Goal: Task Accomplishment & Management: Manage account settings

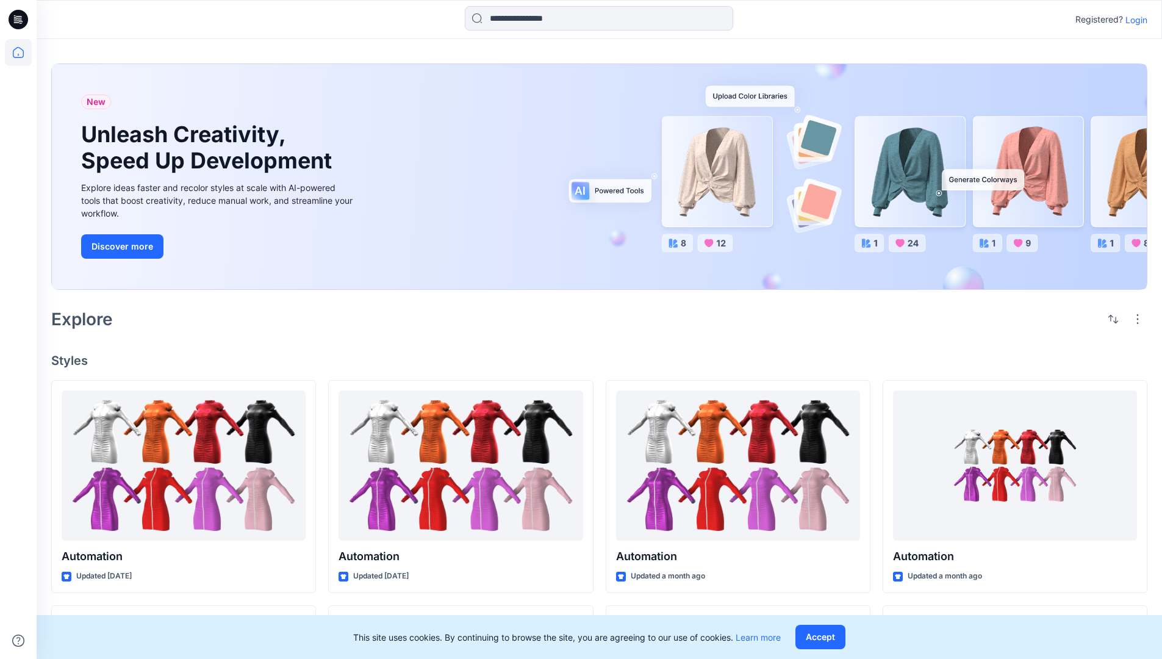
click at [1133, 20] on p "Login" at bounding box center [1136, 19] width 22 height 13
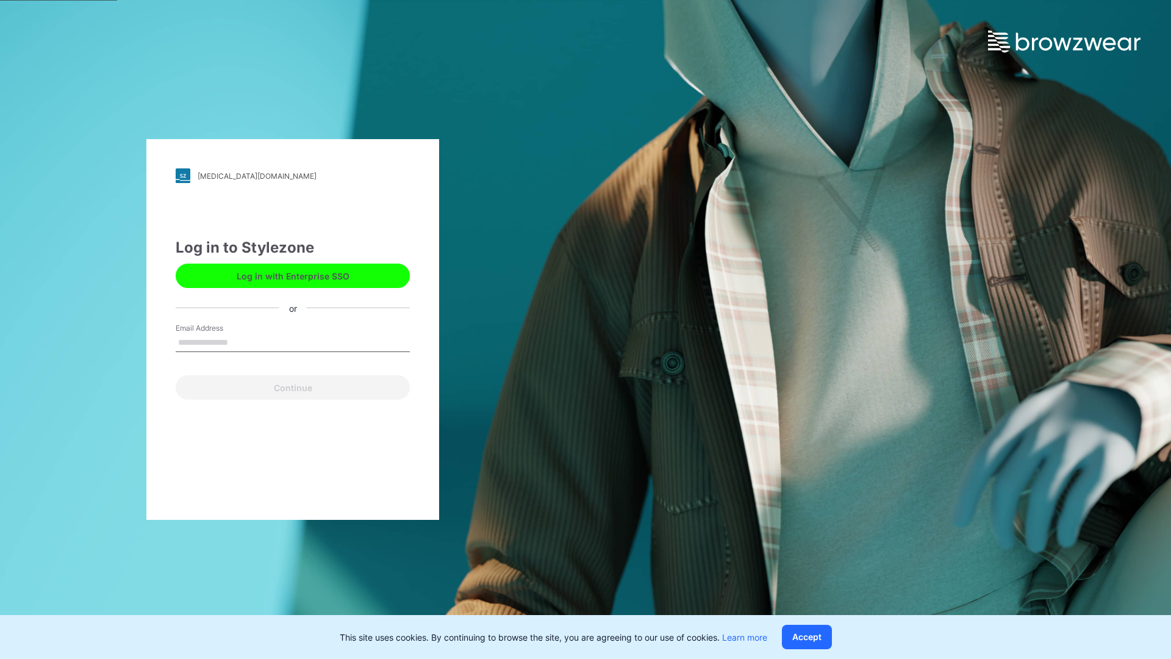
click at [241, 341] on input "Email Address" at bounding box center [293, 343] width 234 height 18
type input "**********"
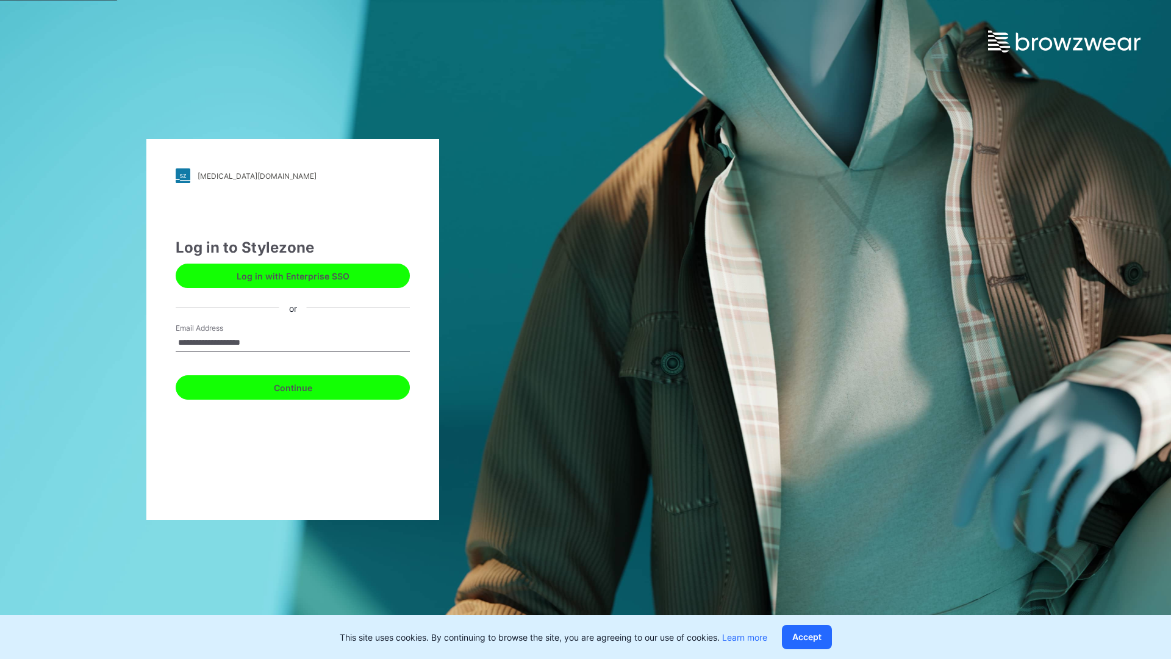
click at [306, 385] on button "Continue" at bounding box center [293, 387] width 234 height 24
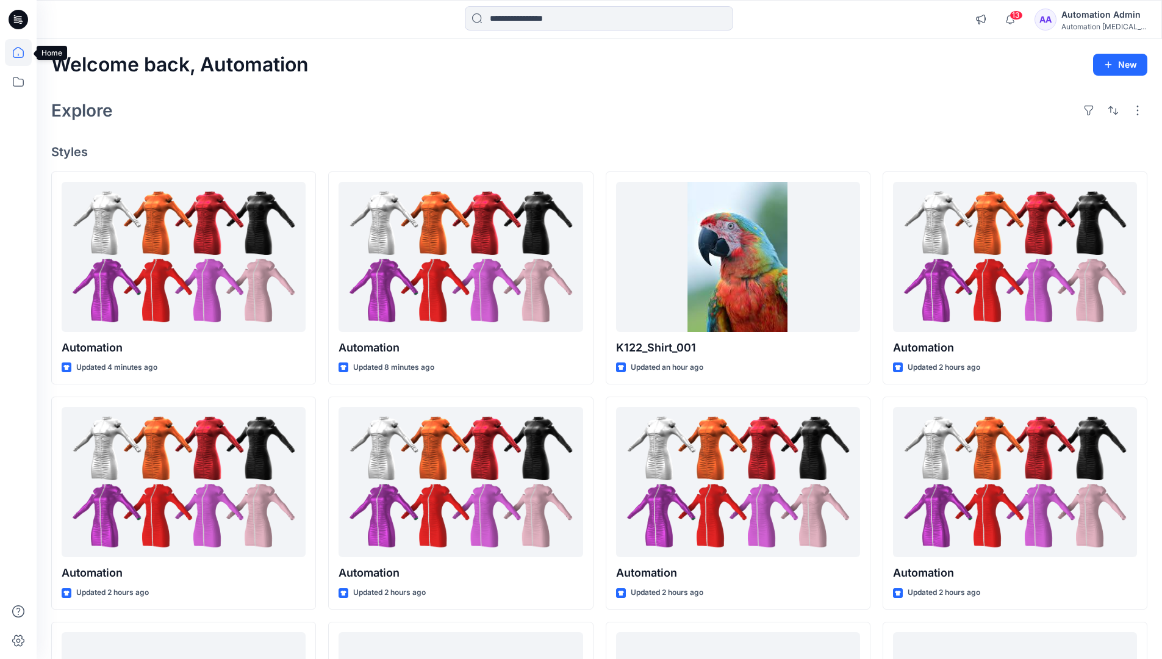
click at [23, 52] on icon at bounding box center [18, 52] width 11 height 11
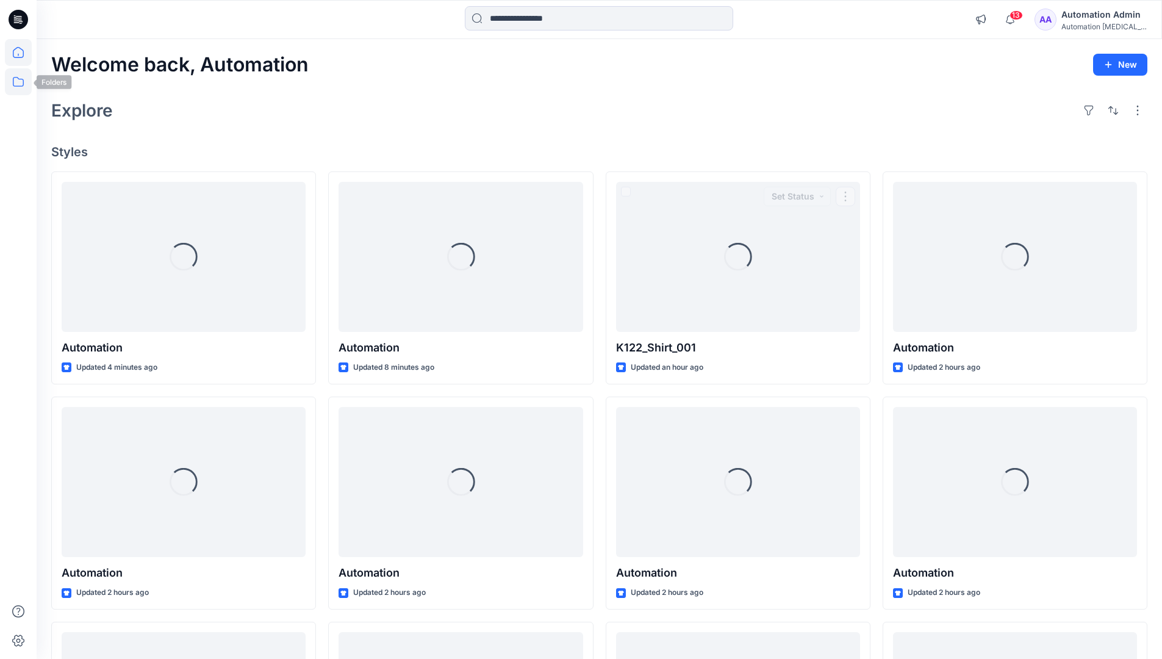
click at [19, 81] on icon at bounding box center [18, 81] width 27 height 27
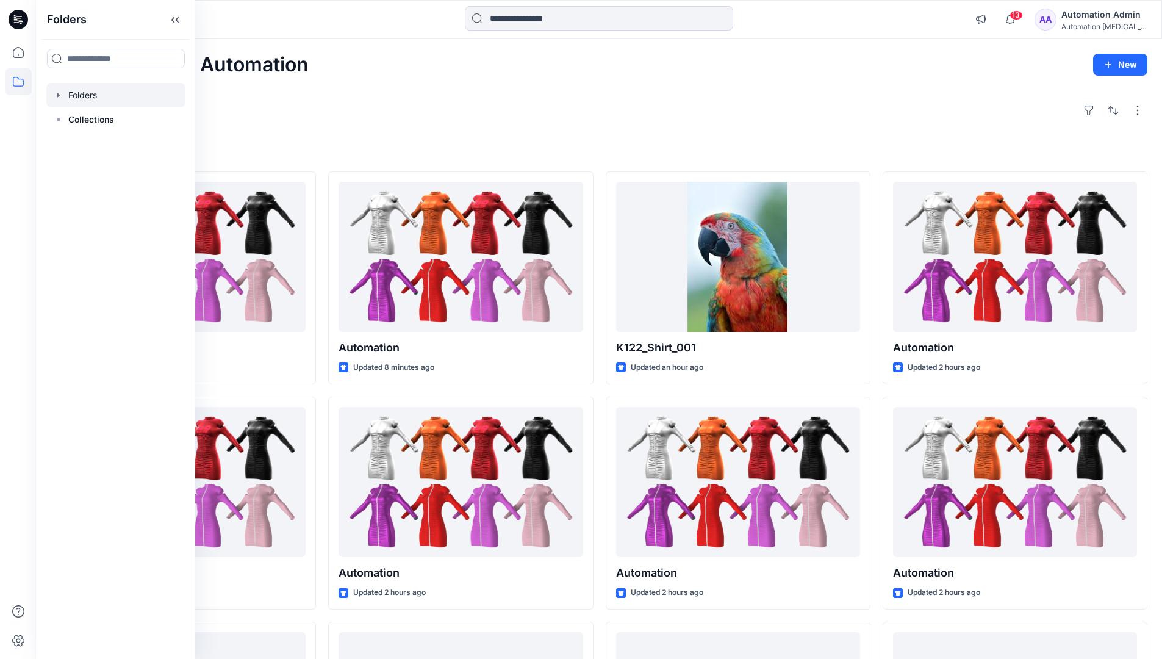
click at [77, 93] on div at bounding box center [115, 95] width 139 height 24
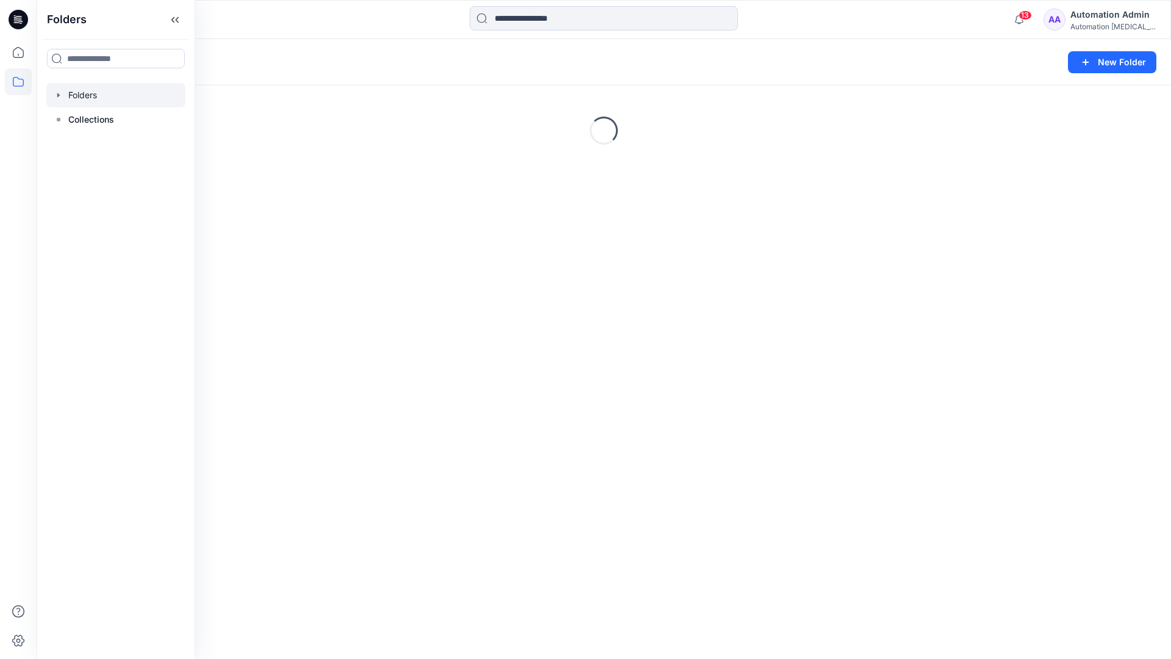
click at [613, 360] on div "Folders New Folder Loading..." at bounding box center [604, 349] width 1134 height 620
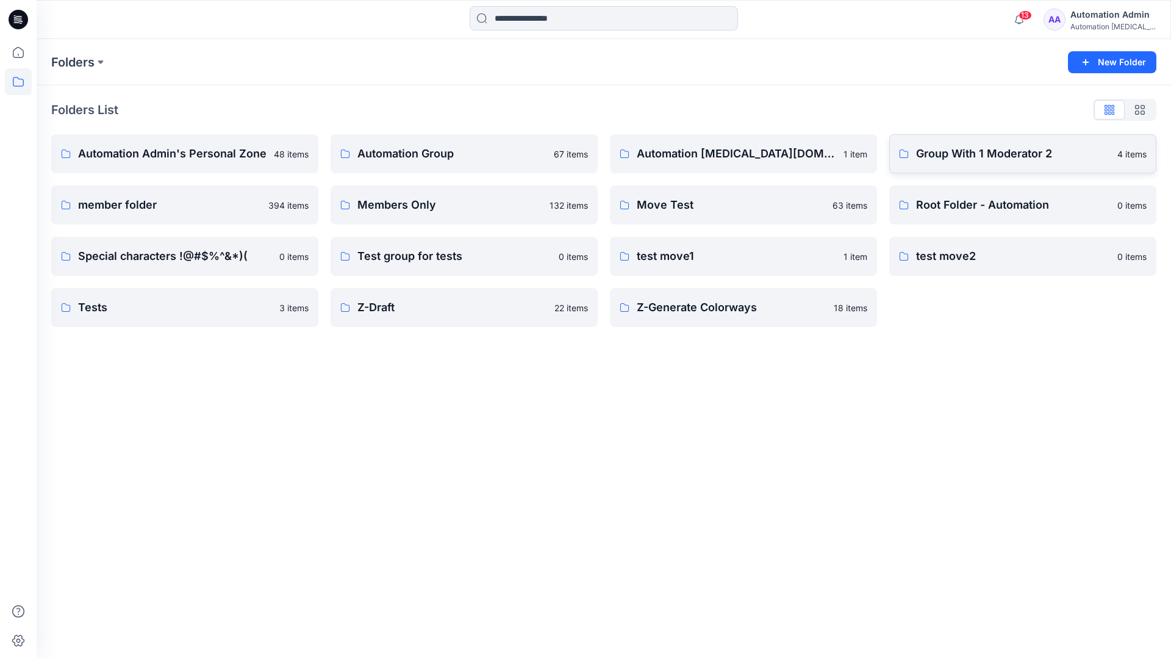
click at [943, 156] on p "Group With 1 Moderator 2" at bounding box center [1013, 153] width 194 height 17
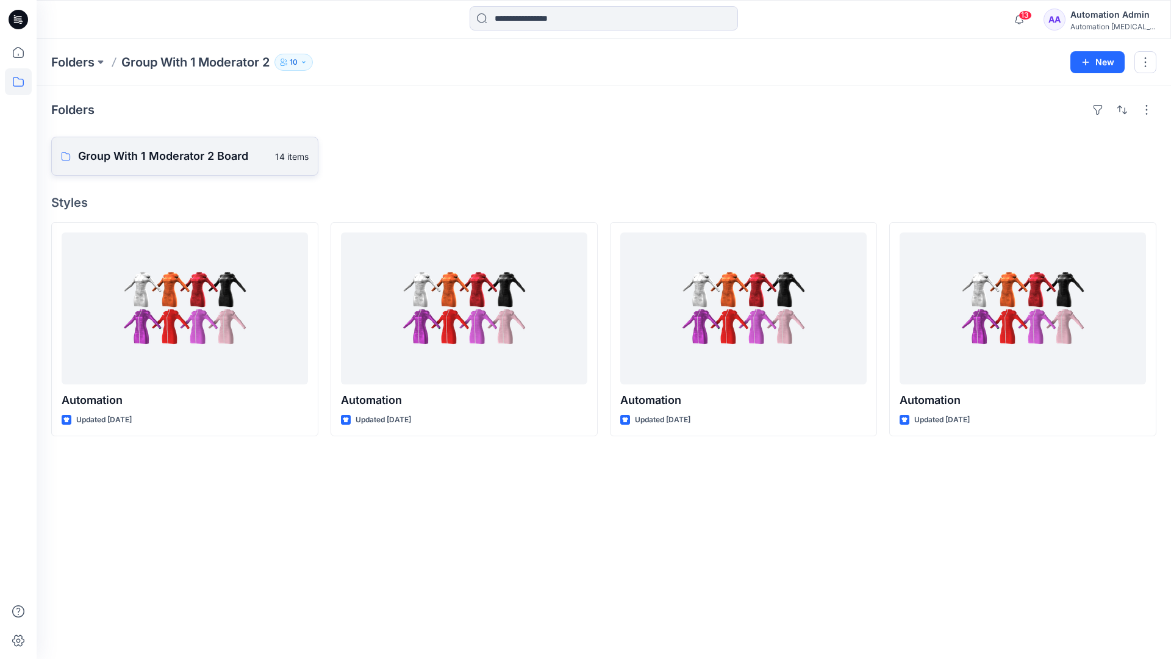
click at [190, 156] on p "Group With 1 Moderator 2 Board" at bounding box center [173, 156] width 190 height 17
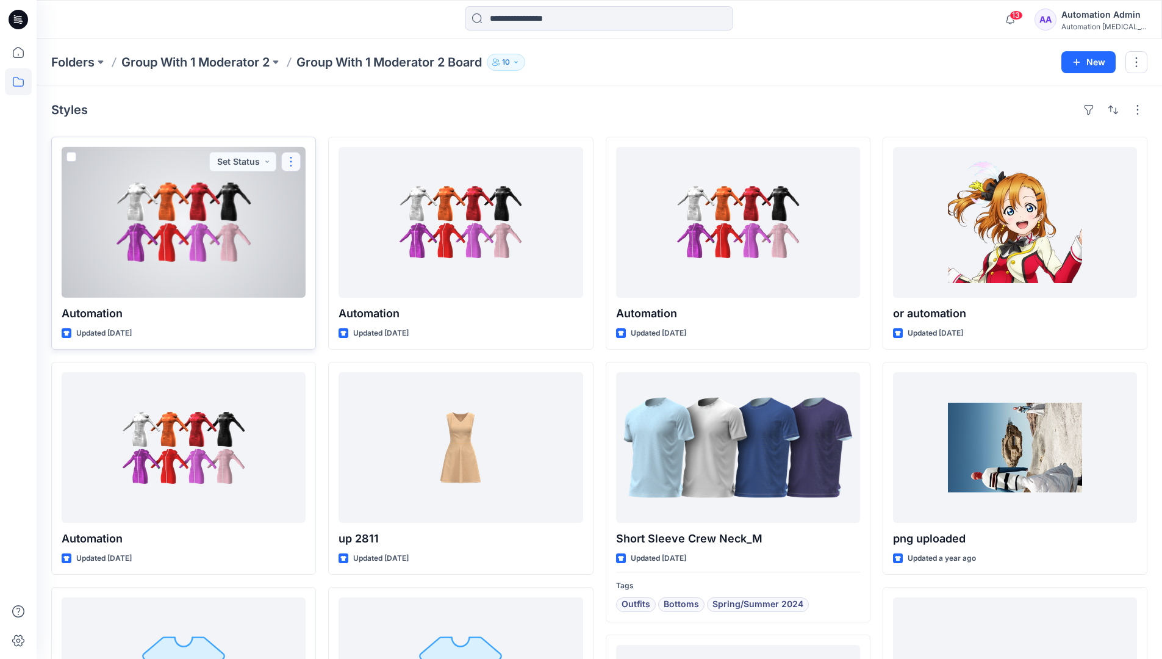
click at [289, 166] on button "button" at bounding box center [291, 162] width 20 height 20
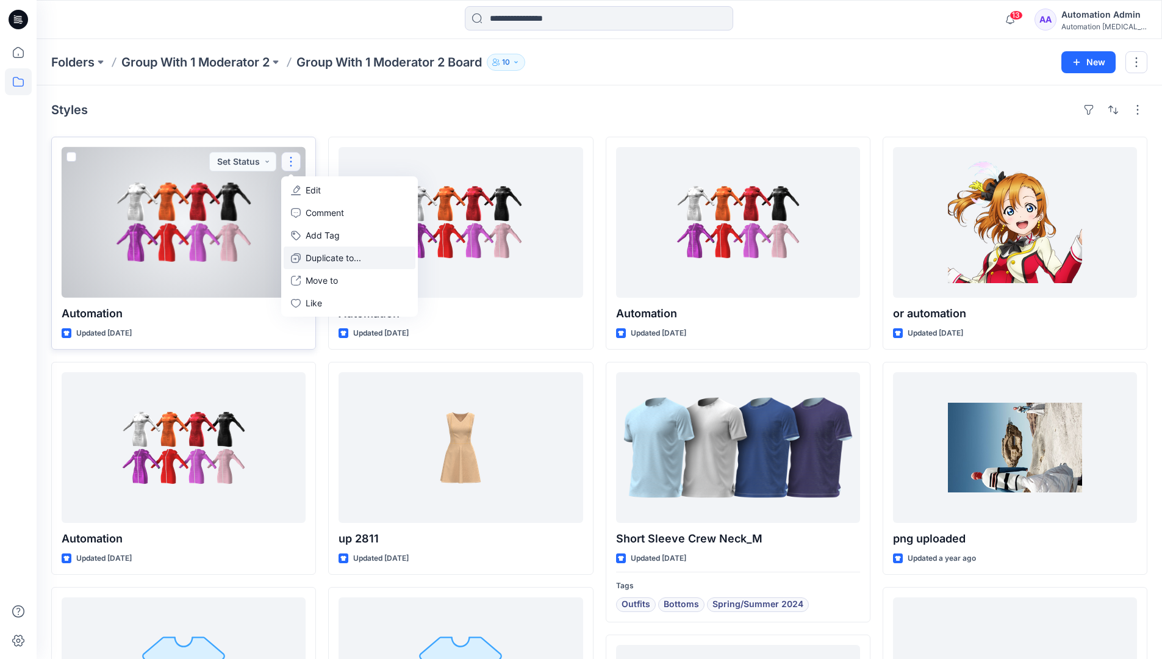
click at [336, 253] on p "Duplicate to..." at bounding box center [333, 257] width 55 height 13
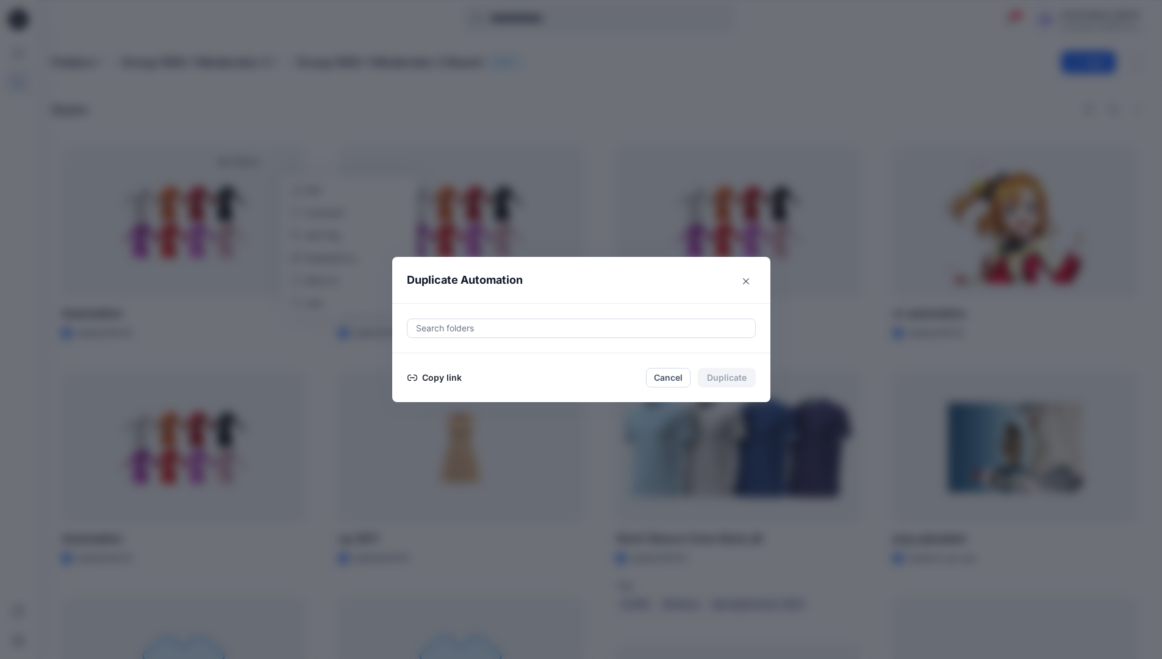
click at [504, 324] on div at bounding box center [581, 328] width 333 height 15
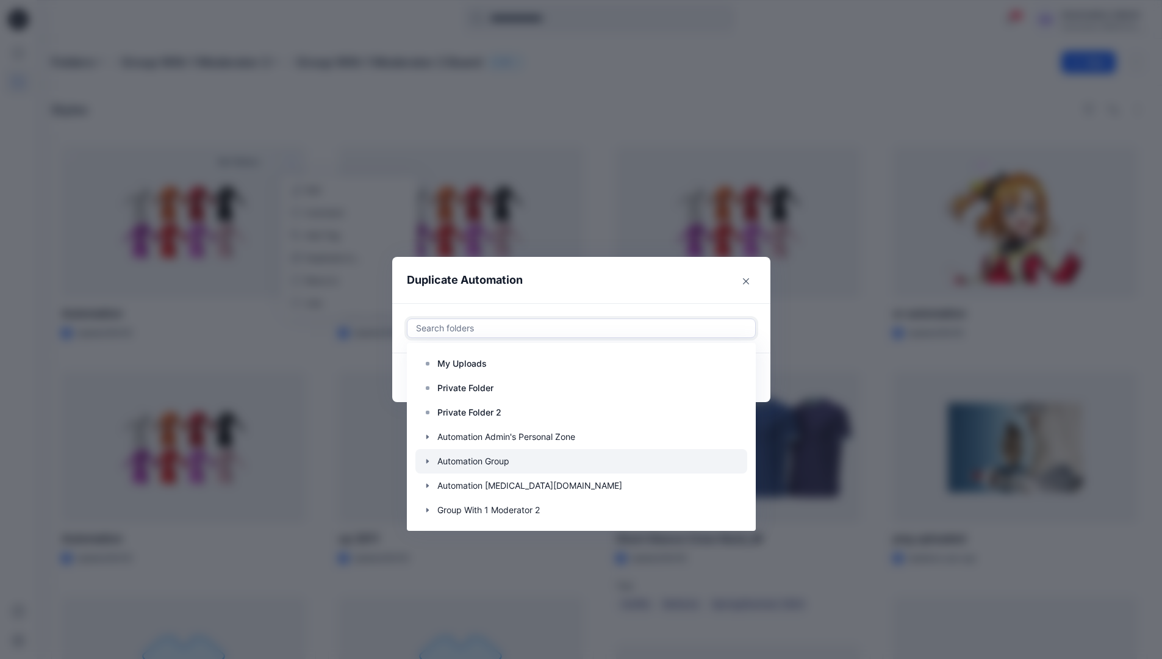
click at [432, 460] on icon "button" at bounding box center [428, 461] width 10 height 10
click at [473, 479] on p "Automation Board" at bounding box center [485, 485] width 73 height 15
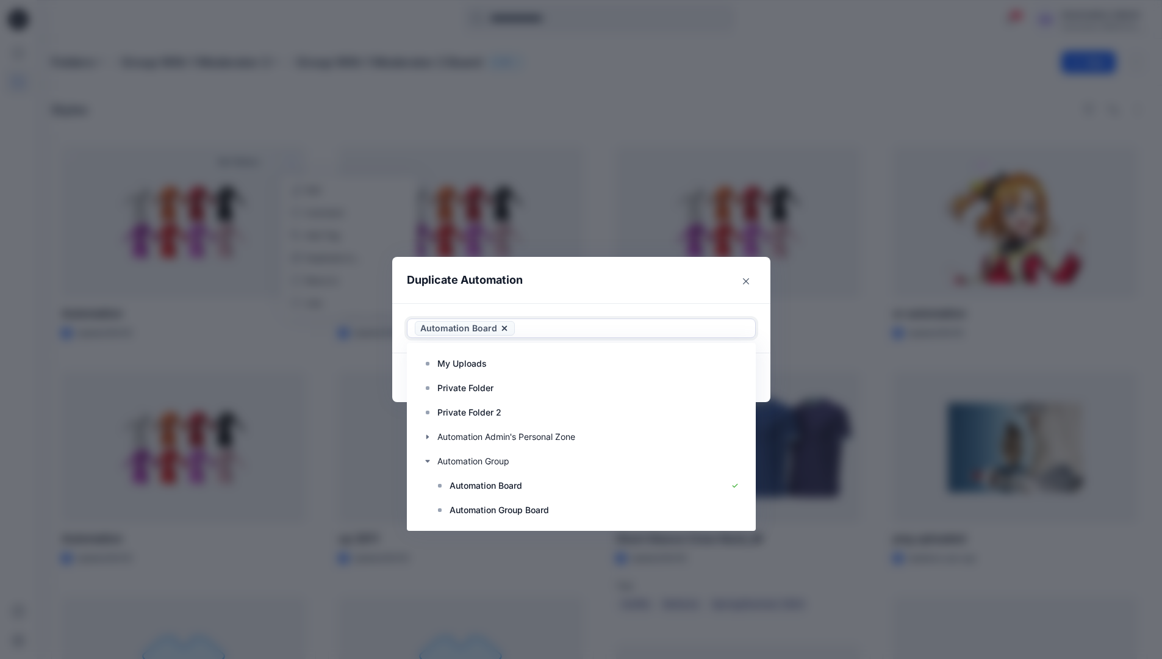
click at [653, 278] on header "Duplicate Automation" at bounding box center [569, 280] width 354 height 46
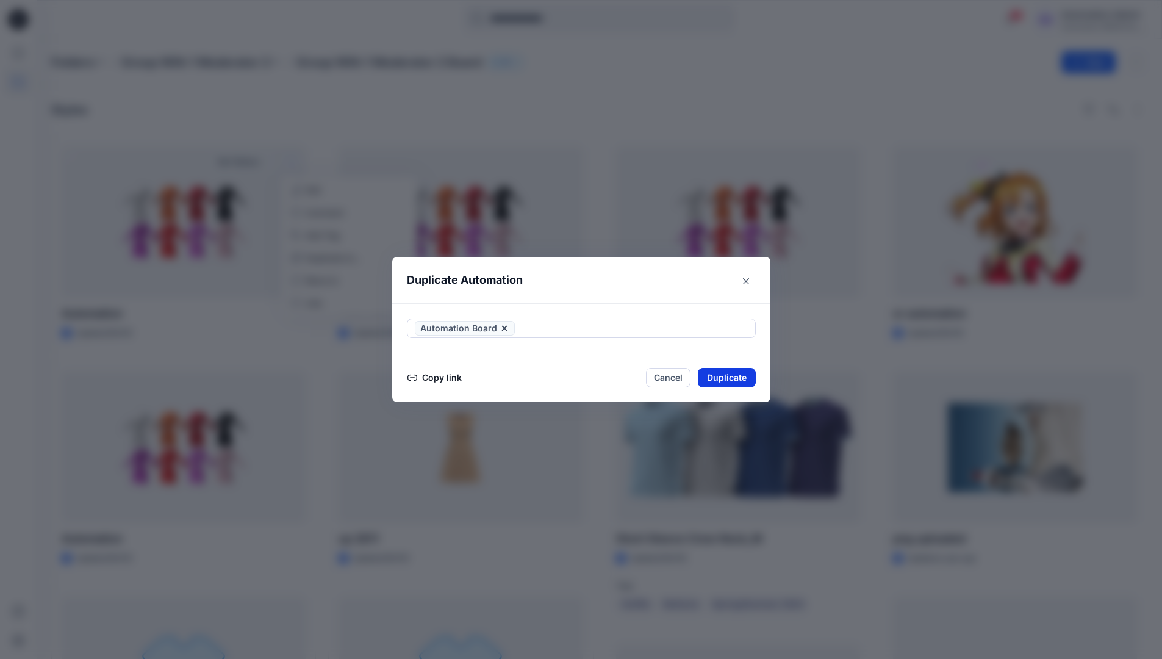
click at [733, 377] on button "Duplicate" at bounding box center [727, 378] width 58 height 20
click at [742, 376] on button "Close" at bounding box center [736, 378] width 40 height 20
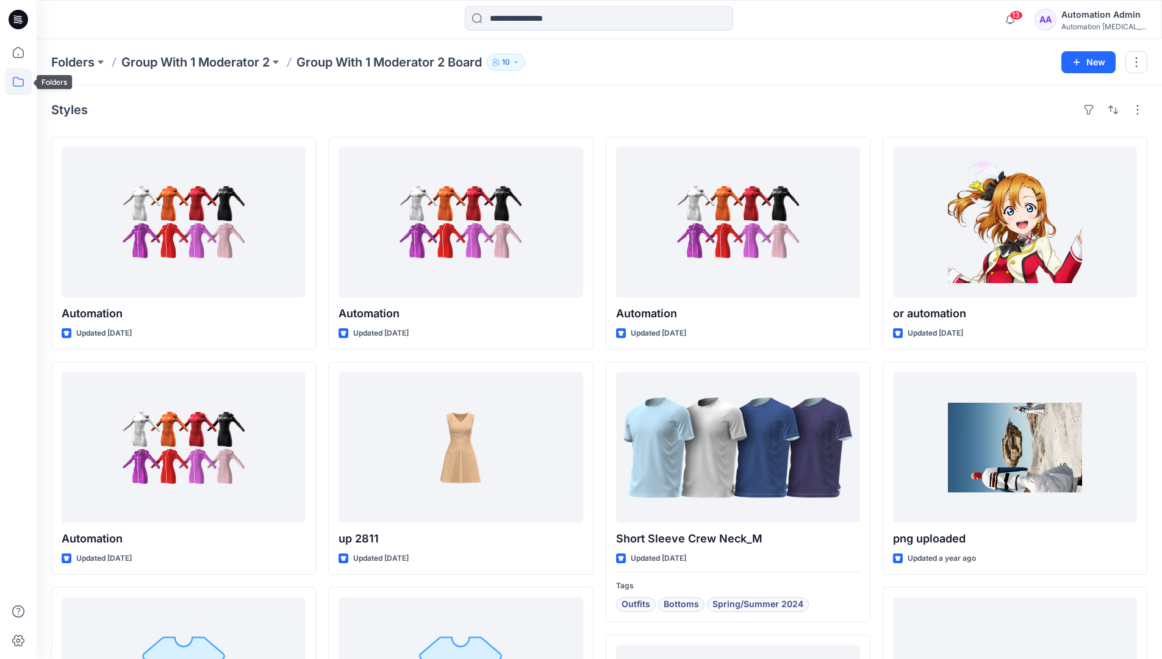
click at [20, 81] on icon at bounding box center [18, 81] width 27 height 27
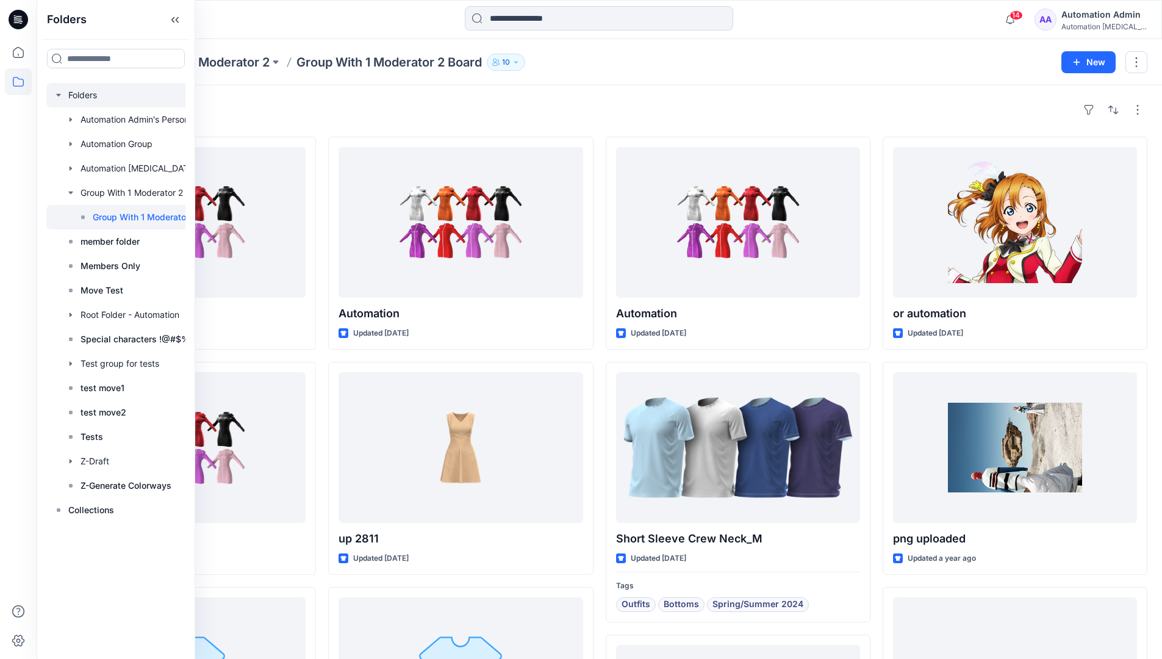
click at [80, 95] on div at bounding box center [137, 95] width 183 height 24
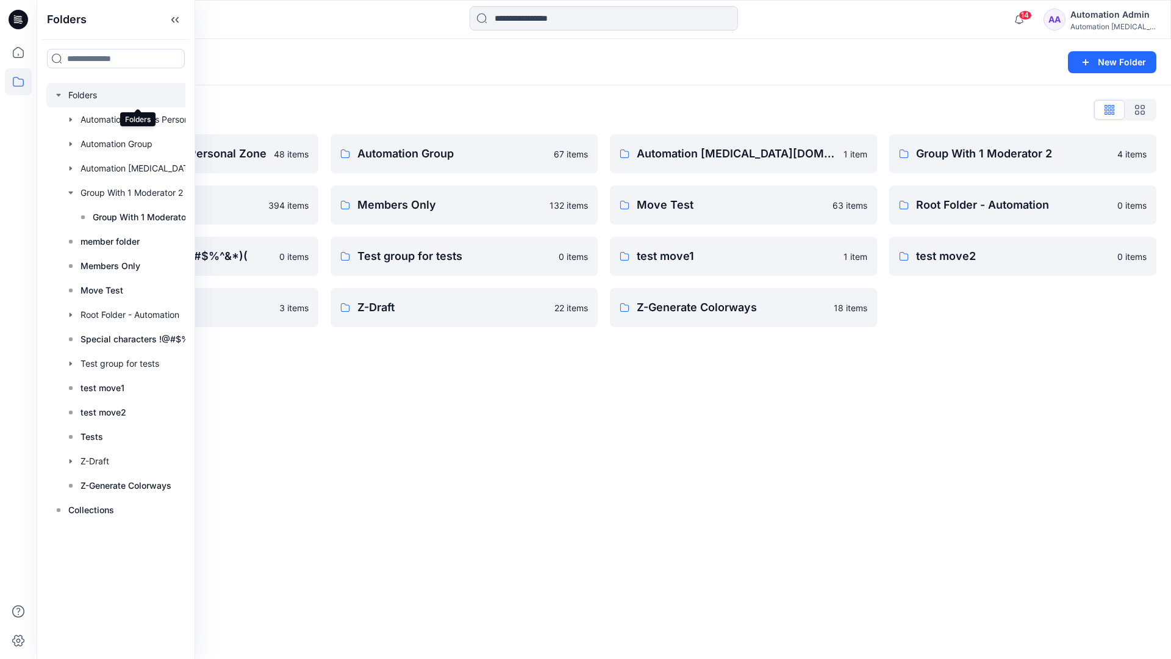
click at [636, 401] on div "Folders New Folder Folders List Automation Admin's Personal Zone 48 items membe…" at bounding box center [604, 349] width 1134 height 620
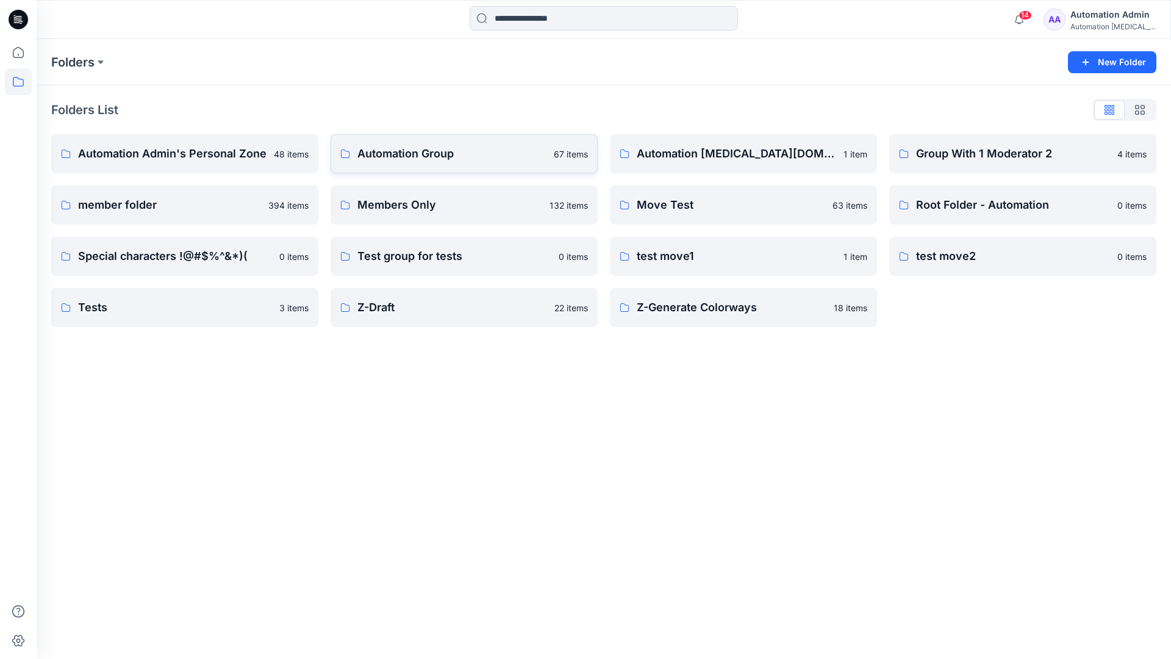
click at [434, 160] on p "Automation Group" at bounding box center [451, 153] width 189 height 17
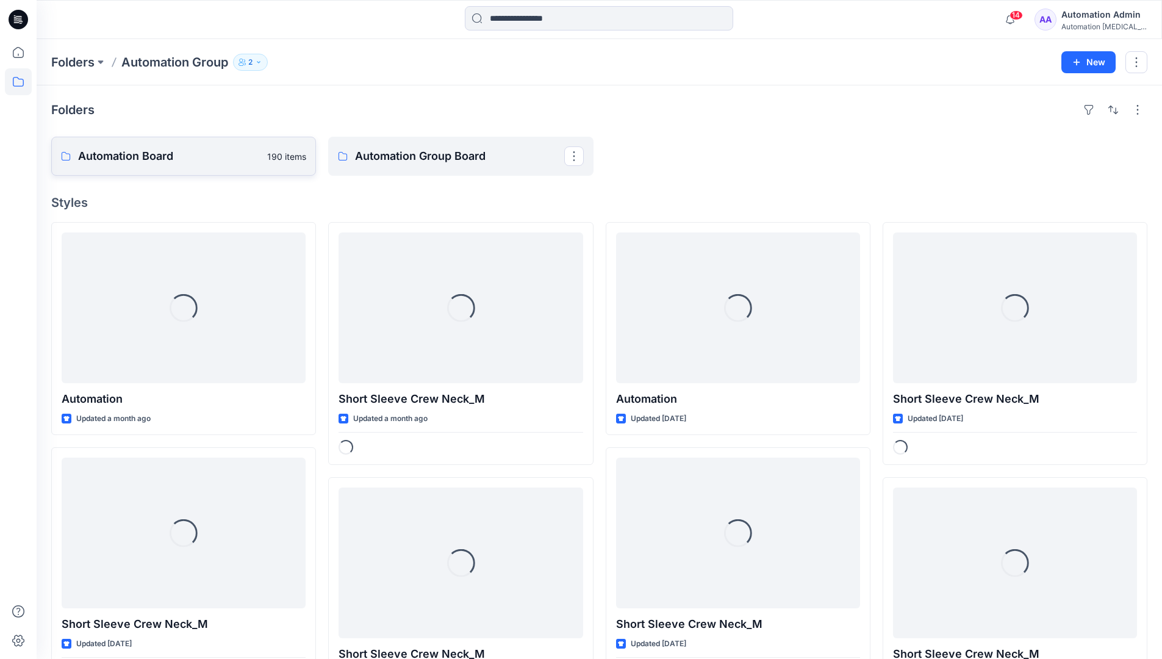
click at [207, 166] on link "Automation Board 190 items" at bounding box center [183, 156] width 265 height 39
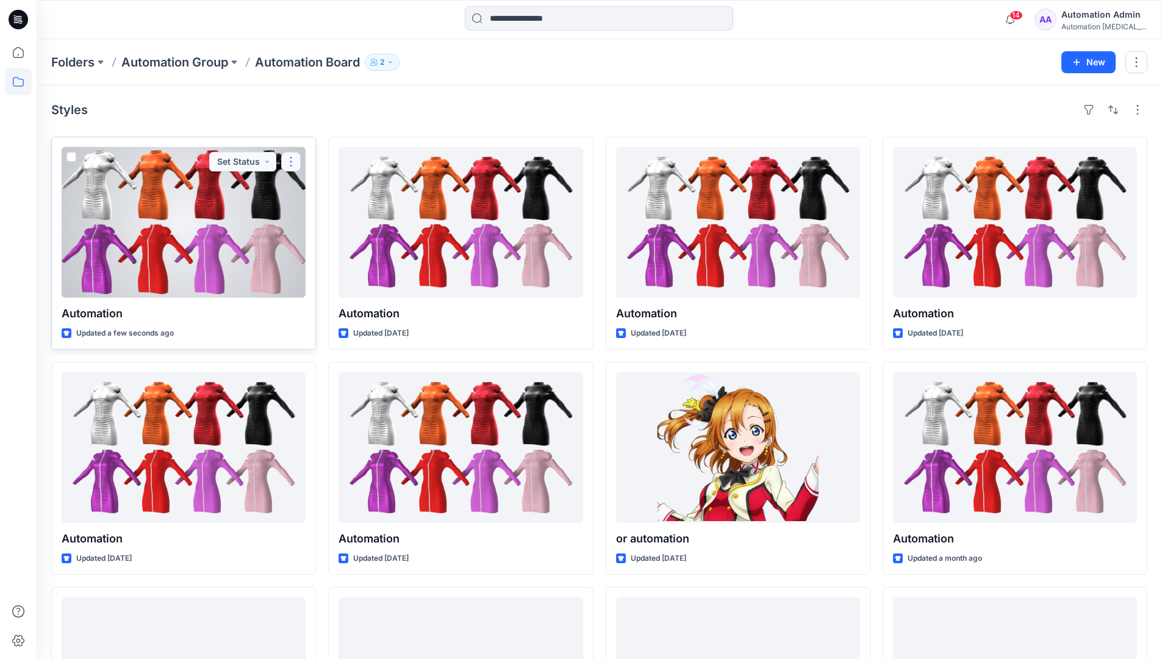
click at [291, 161] on button "button" at bounding box center [291, 162] width 20 height 20
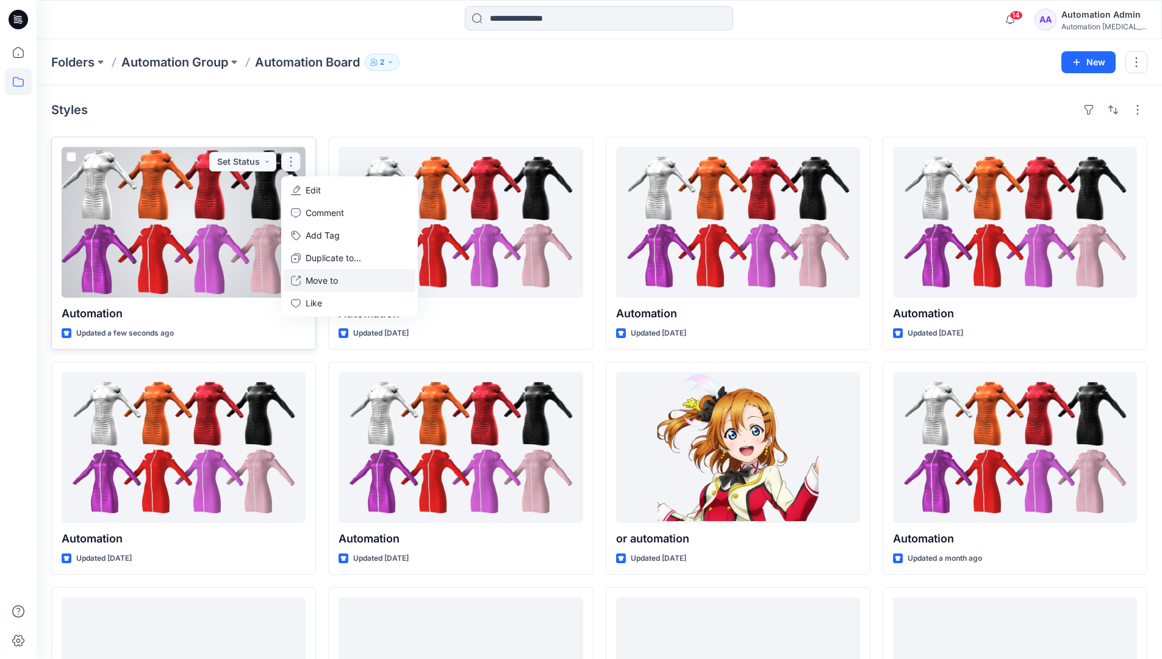
click at [320, 280] on p "Move to" at bounding box center [322, 280] width 32 height 13
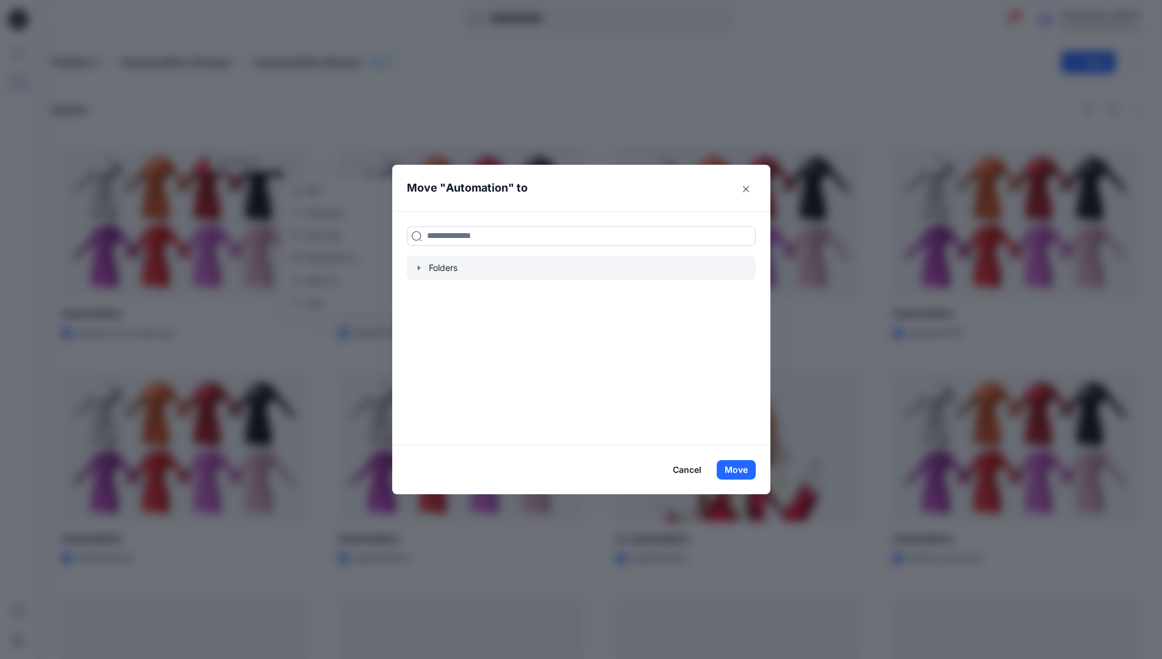
click at [420, 266] on icon "button" at bounding box center [418, 267] width 2 height 4
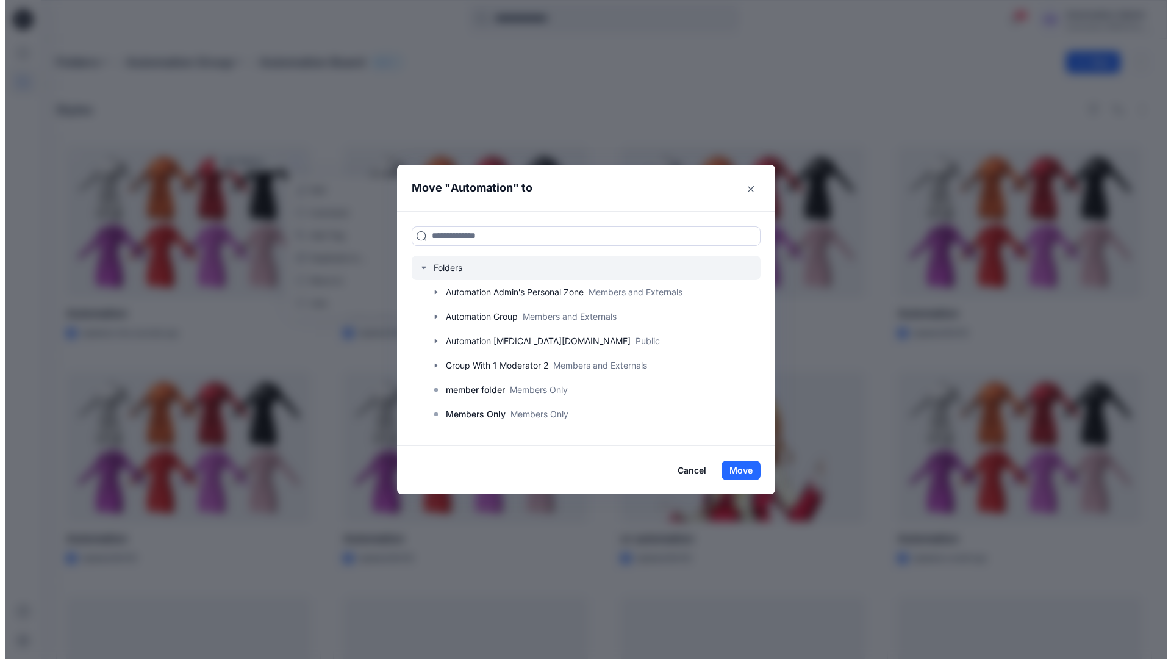
scroll to position [96, 0]
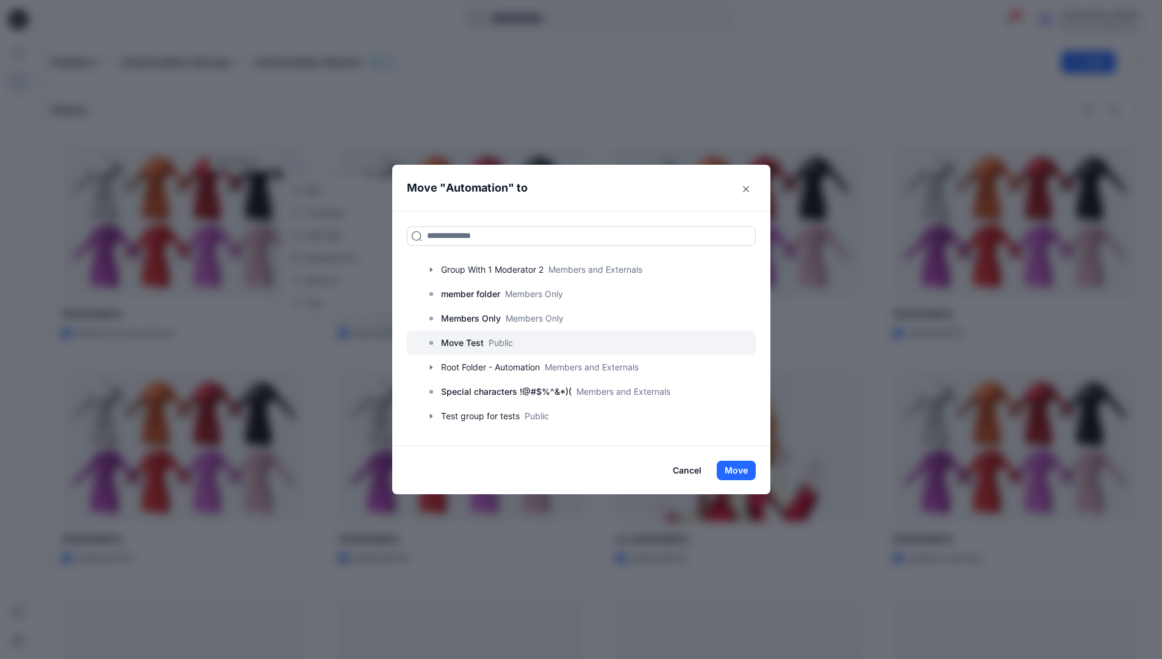
click at [470, 345] on p "Move Test" at bounding box center [462, 342] width 43 height 15
click at [745, 465] on button "Move" at bounding box center [736, 470] width 39 height 20
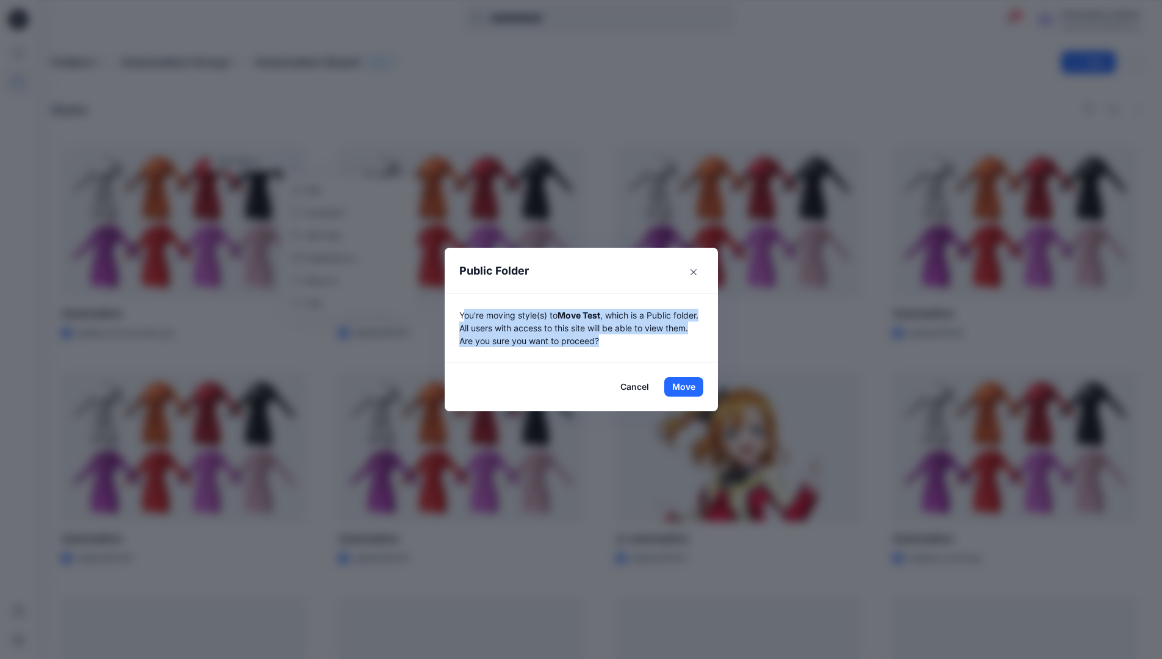
drag, startPoint x: 745, startPoint y: 465, endPoint x: 673, endPoint y: 337, distance: 147.7
click at [673, 337] on p "You're moving style(s) to Move Test , which is a Public folder. All users with …" at bounding box center [581, 328] width 244 height 38
click at [688, 387] on button "Move" at bounding box center [683, 387] width 39 height 20
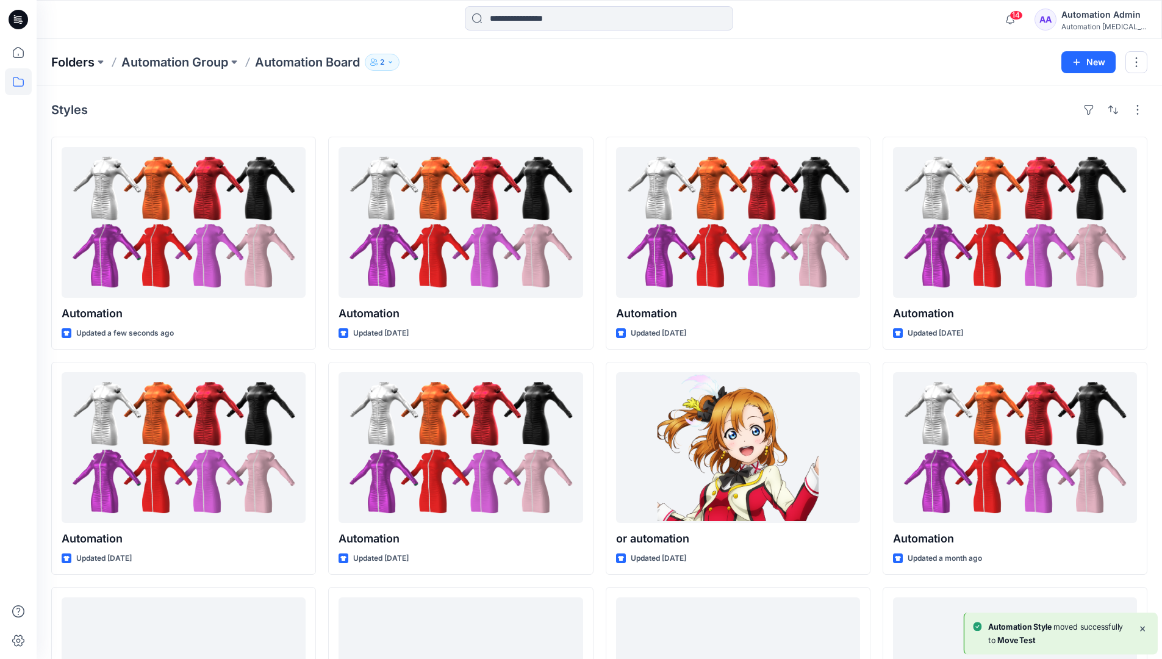
click at [71, 62] on p "Folders" at bounding box center [72, 62] width 43 height 17
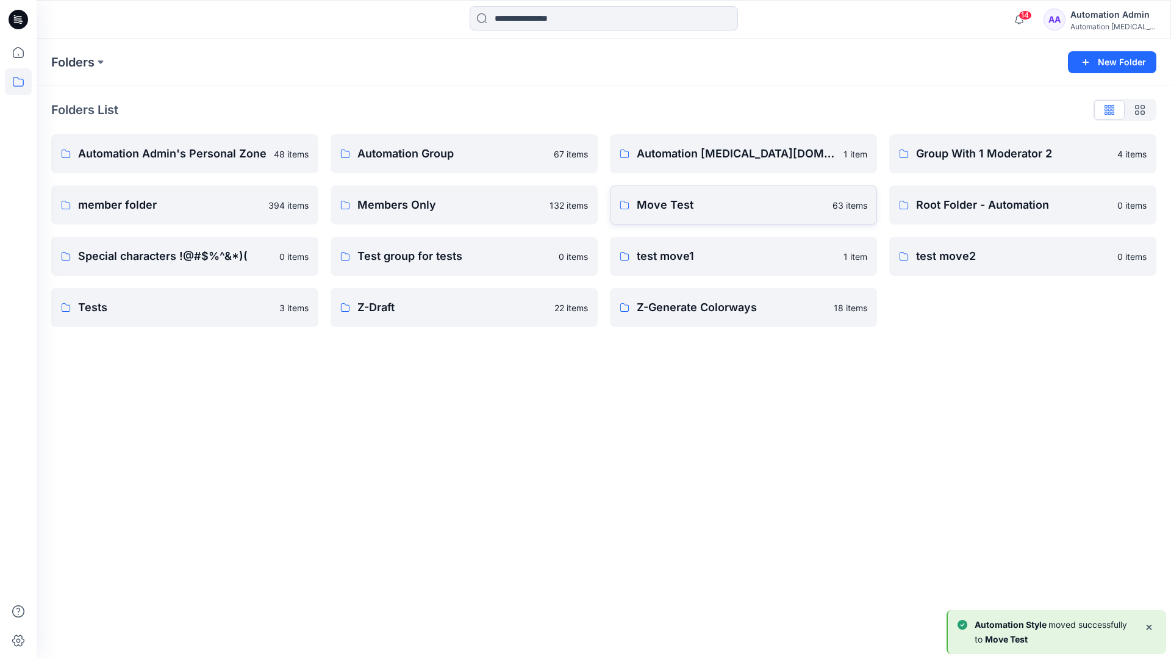
click at [689, 207] on p "Move Test" at bounding box center [731, 204] width 188 height 17
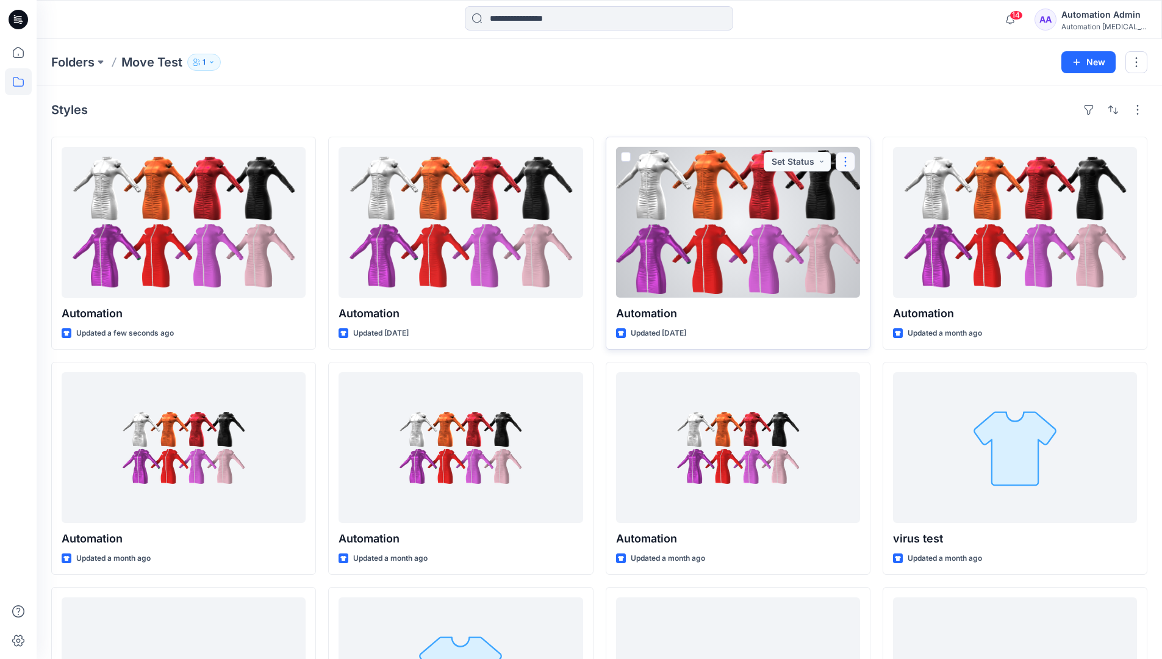
click at [841, 166] on button "button" at bounding box center [845, 162] width 20 height 20
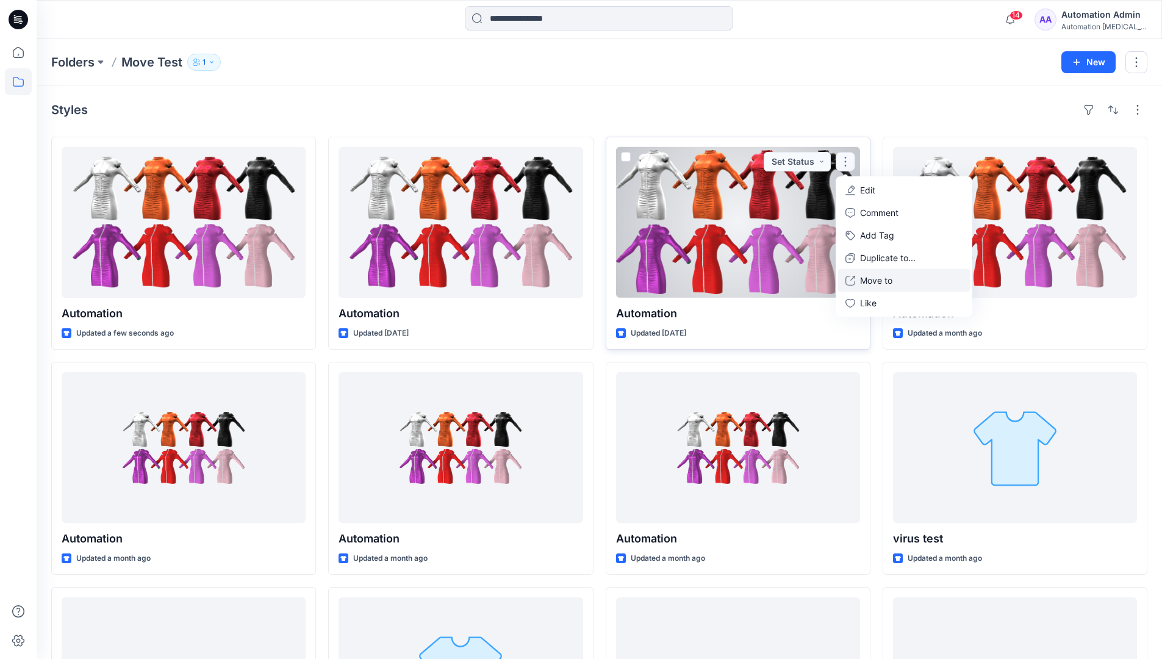
click at [879, 277] on p "Move to" at bounding box center [876, 280] width 32 height 13
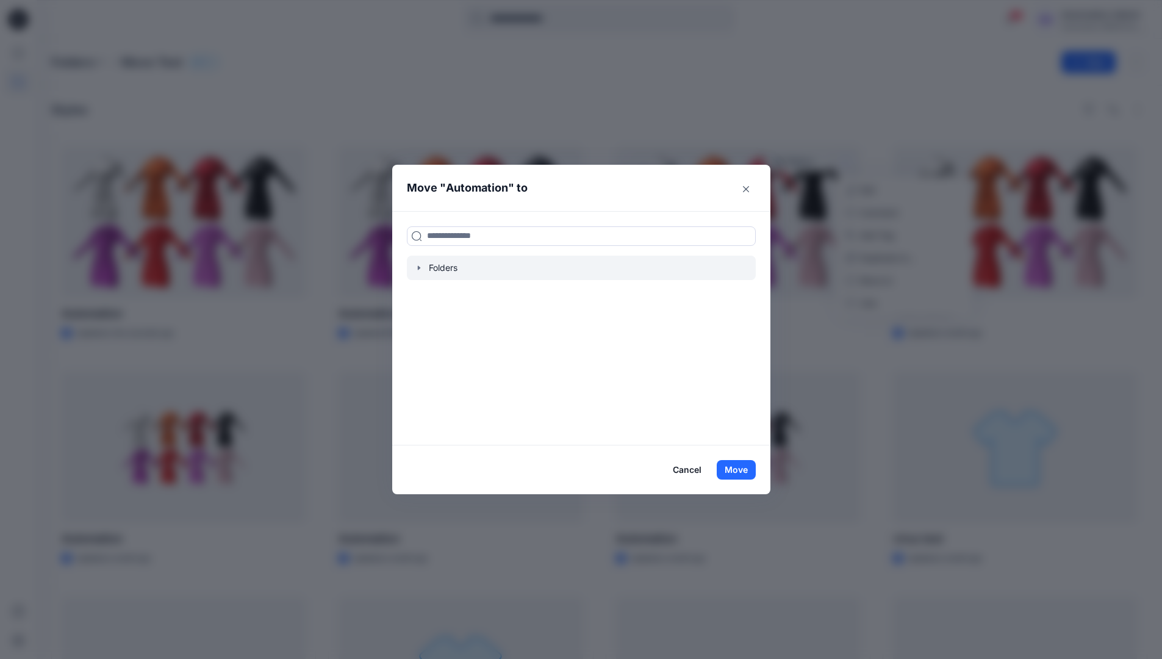
click at [420, 268] on icon "button" at bounding box center [418, 267] width 2 height 4
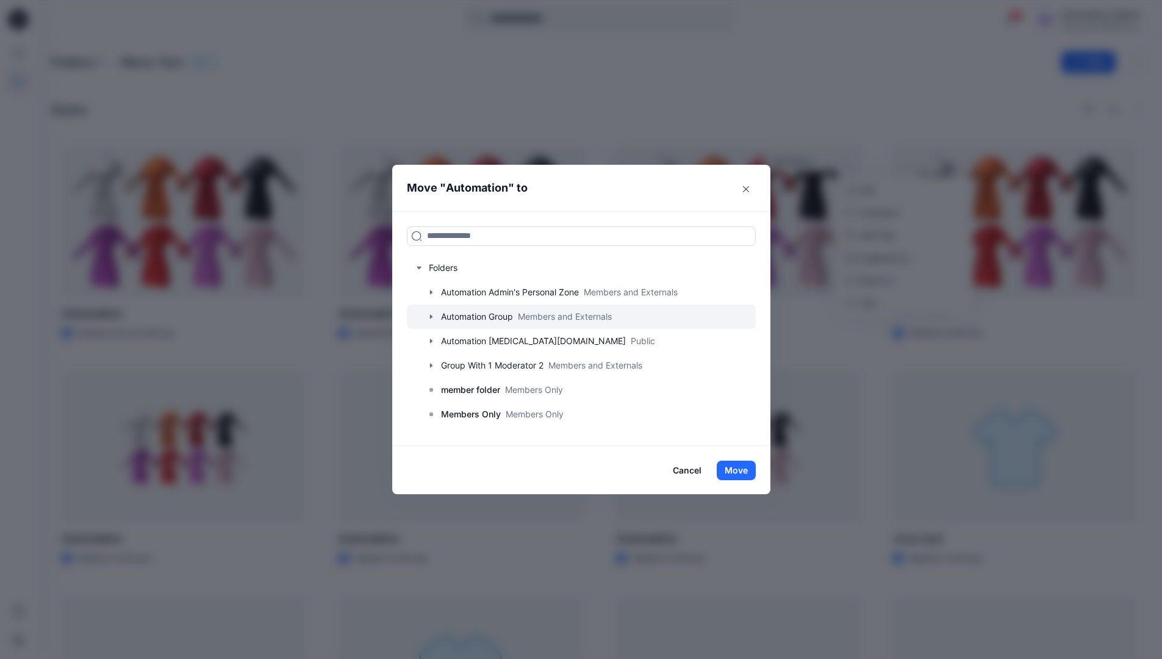
click at [432, 316] on icon "button" at bounding box center [430, 316] width 2 height 4
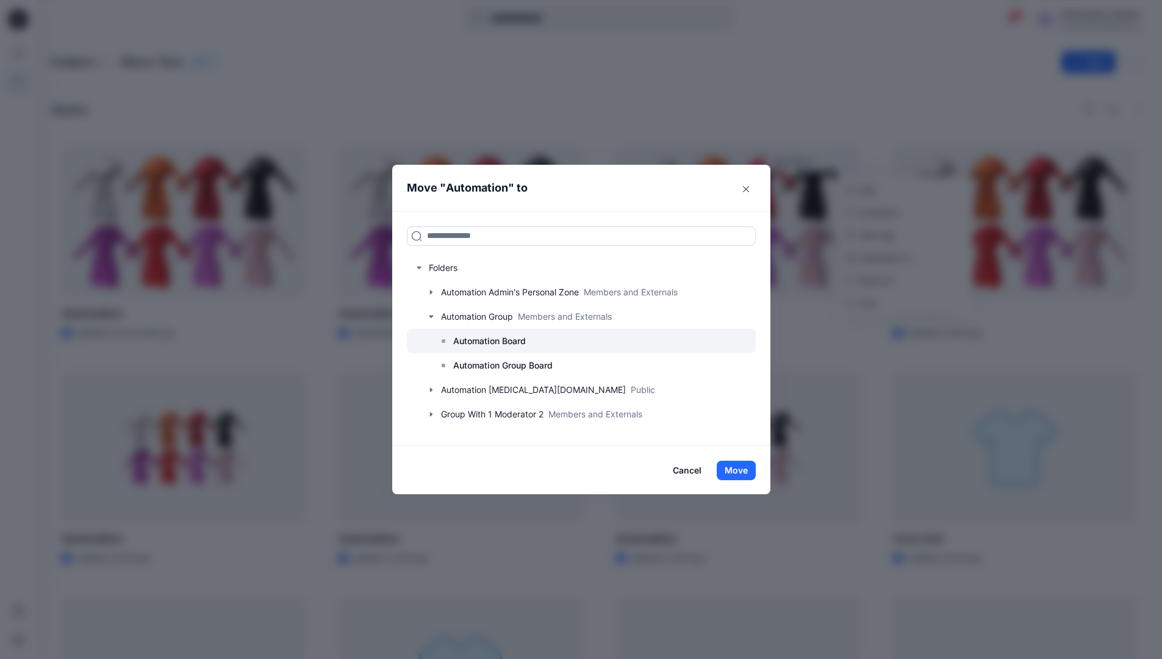
click at [484, 343] on p "Automation Board" at bounding box center [489, 341] width 73 height 15
click at [738, 465] on button "Move" at bounding box center [736, 470] width 39 height 20
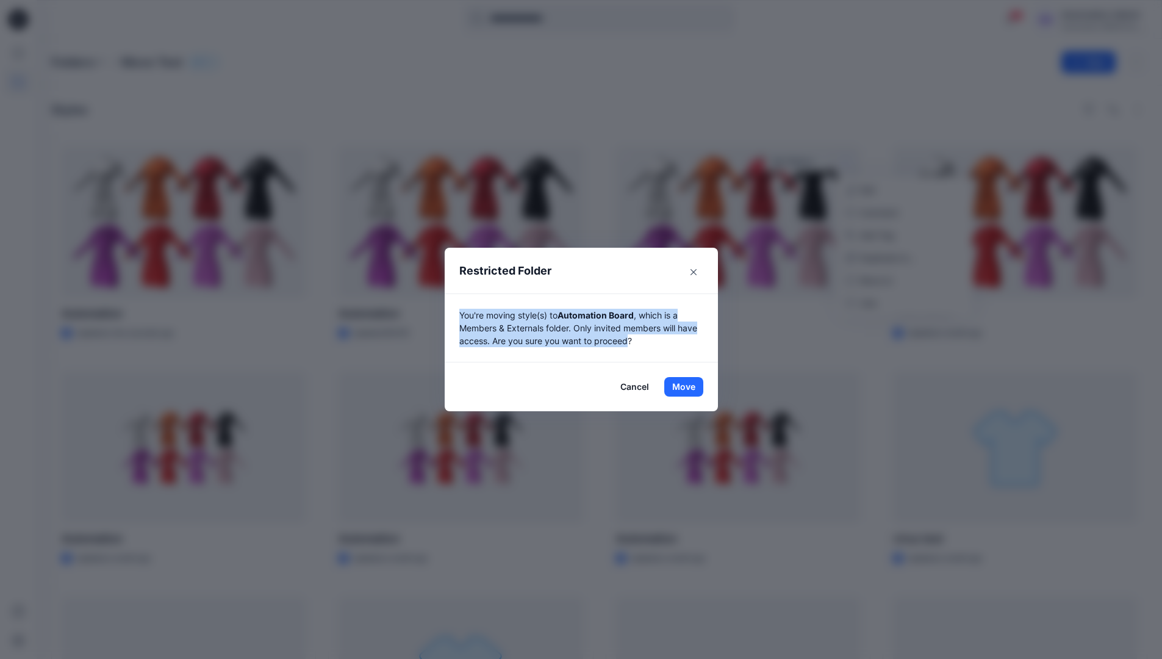
drag, startPoint x: 738, startPoint y: 465, endPoint x: 635, endPoint y: 342, distance: 160.1
click at [635, 342] on p "You're moving style(s) to Automation Board , which is a Members & Externals fol…" at bounding box center [581, 328] width 244 height 38
click at [688, 387] on button "Move" at bounding box center [683, 387] width 39 height 20
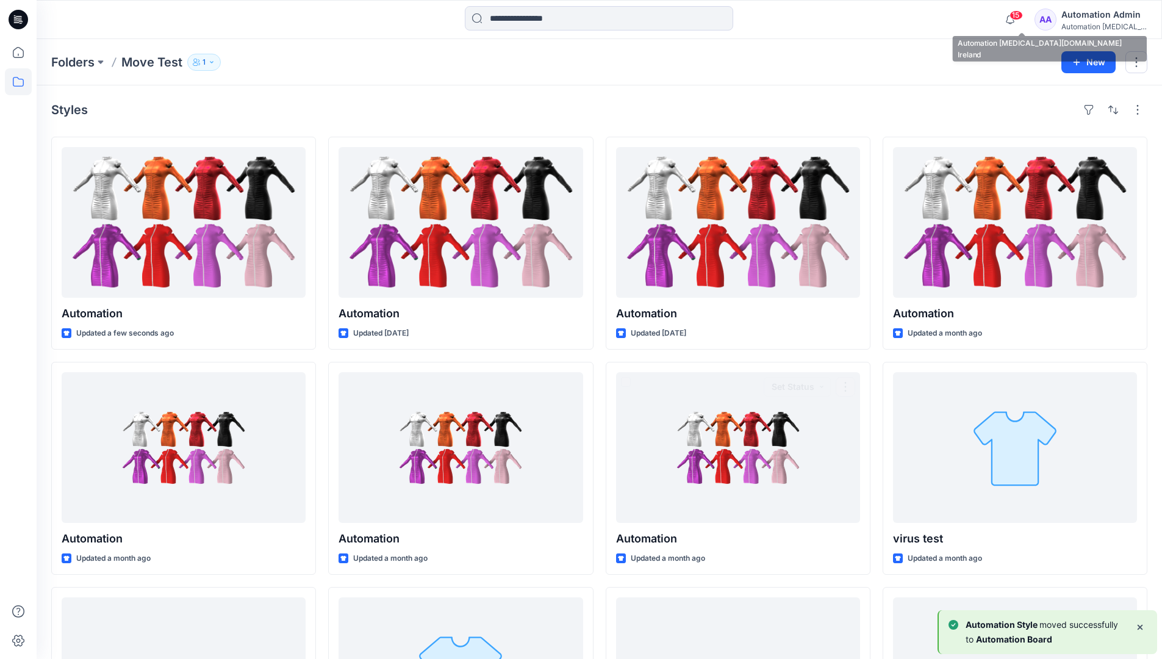
click at [1090, 28] on div "Automation testim..." at bounding box center [1103, 26] width 85 height 9
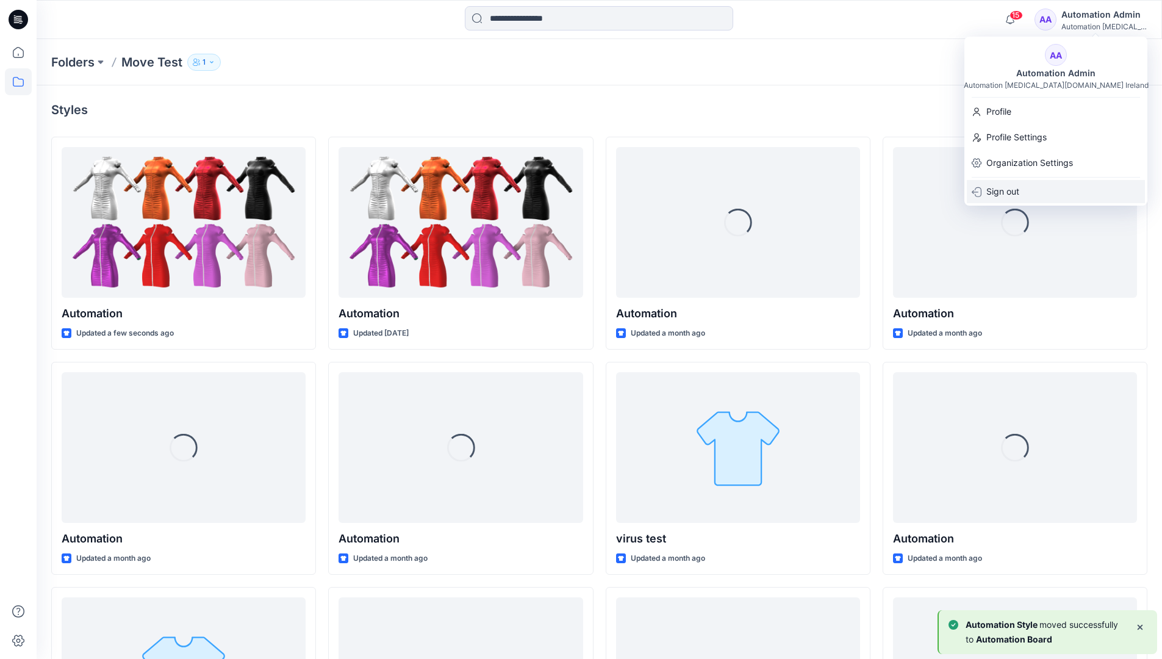
click at [1028, 187] on div "Sign out" at bounding box center [1056, 191] width 178 height 23
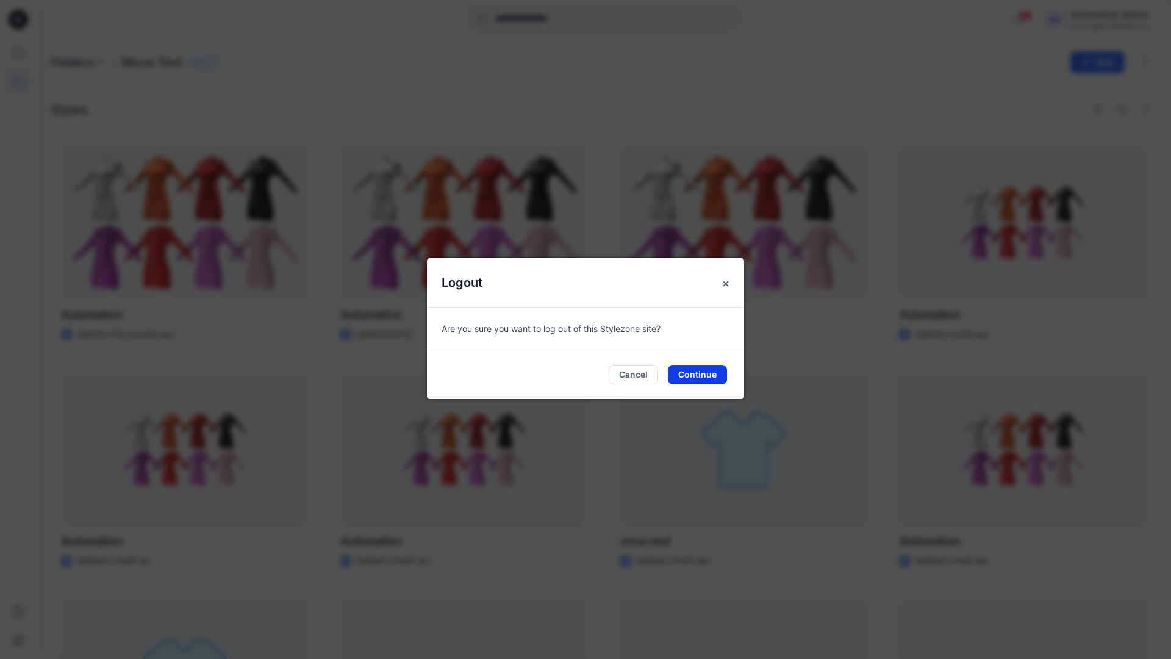
click at [689, 370] on button "Continue" at bounding box center [697, 375] width 59 height 20
